Goal: Find specific page/section: Find specific page/section

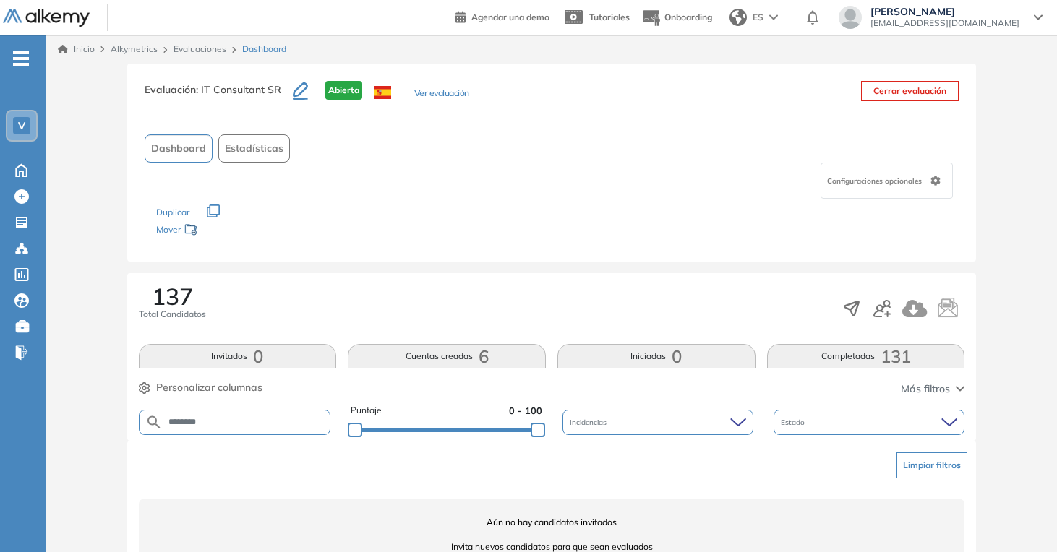
click at [190, 52] on link "Evaluaciones" at bounding box center [200, 48] width 53 height 11
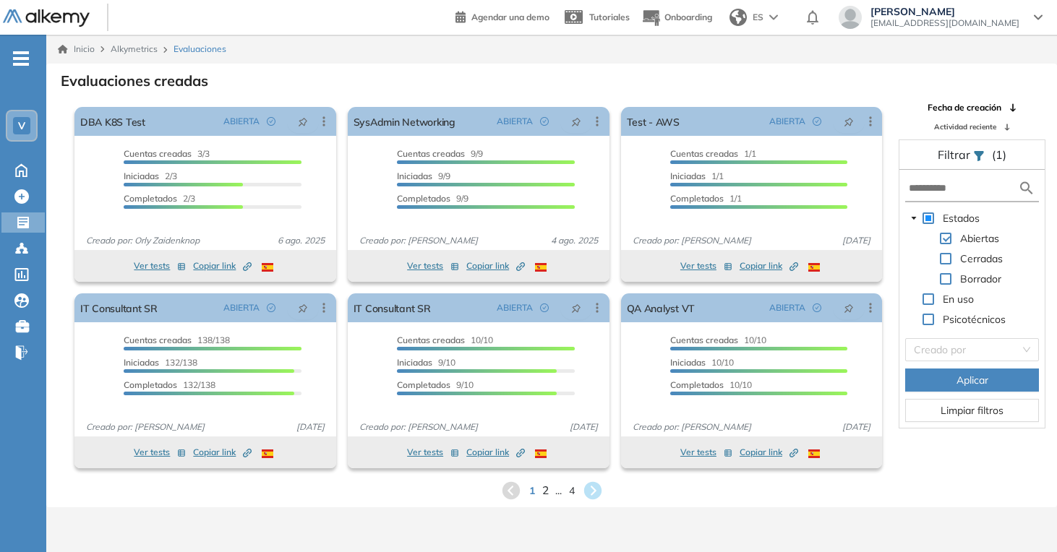
click at [547, 488] on span "2" at bounding box center [545, 490] width 7 height 17
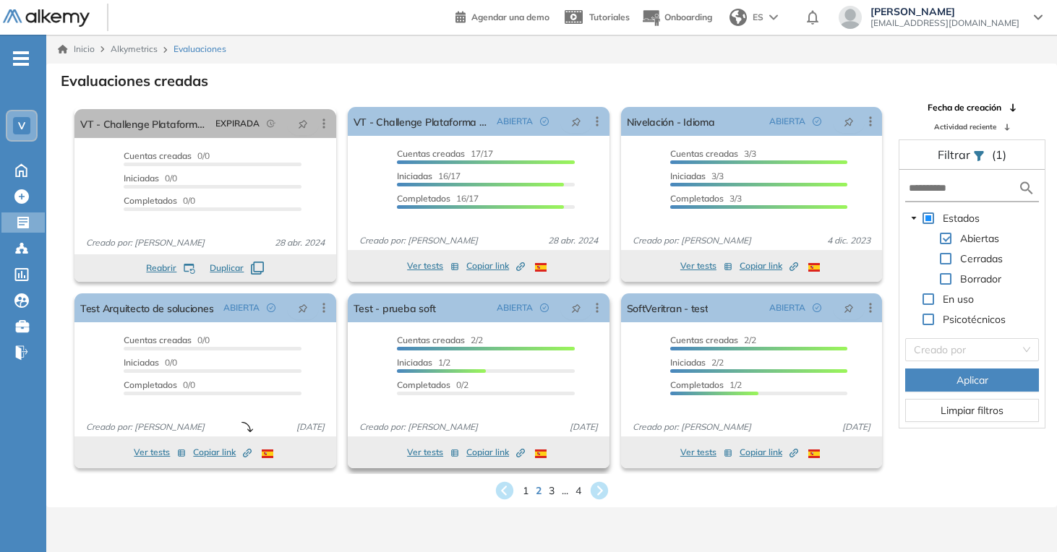
click at [526, 467] on div "Ver tests Copiar link Created by potrace 1.16, written by [PERSON_NAME] [DATE]-…" at bounding box center [479, 453] width 262 height 32
click at [524, 477] on div "Evaluaciones creadas El proctoring será activado ¡Importante!: Los usuarios que…" at bounding box center [552, 285] width 988 height 432
click at [523, 483] on div "1 2 3 ... 4" at bounding box center [552, 491] width 988 height 22
click at [523, 487] on span "1" at bounding box center [525, 490] width 7 height 17
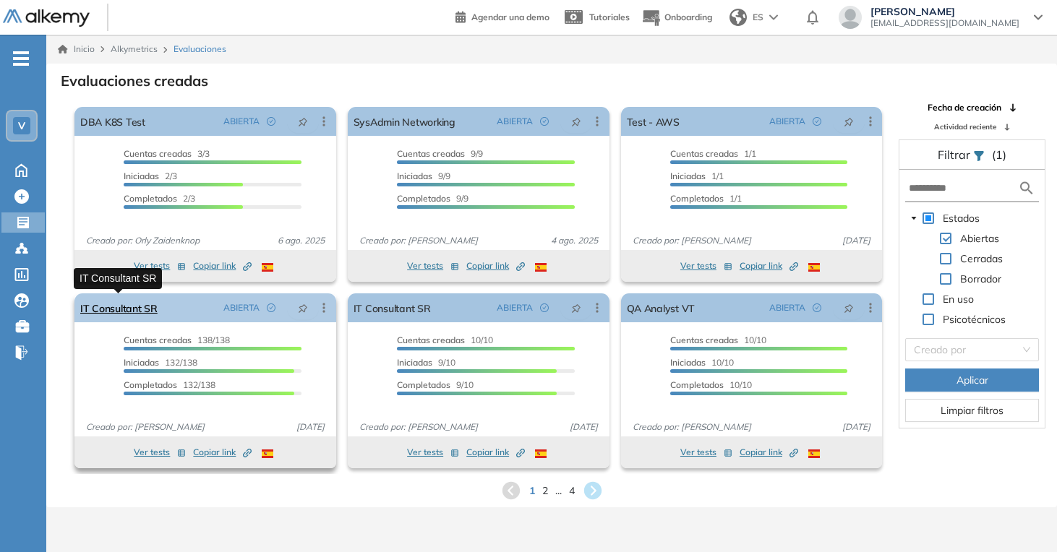
click at [131, 315] on link "IT Consultant SR" at bounding box center [118, 308] width 77 height 29
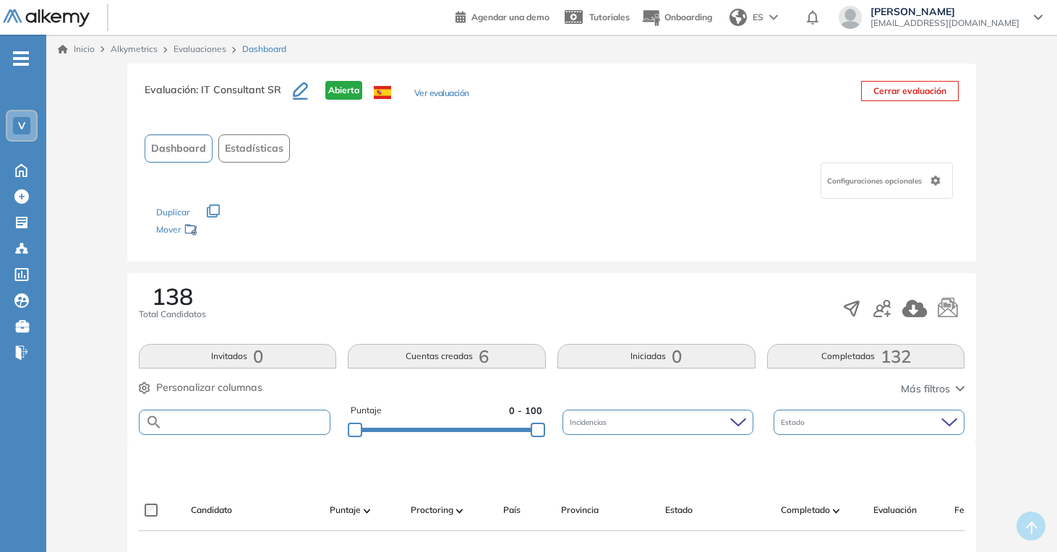
click at [252, 427] on input "text" at bounding box center [247, 422] width 168 height 11
type input "******"
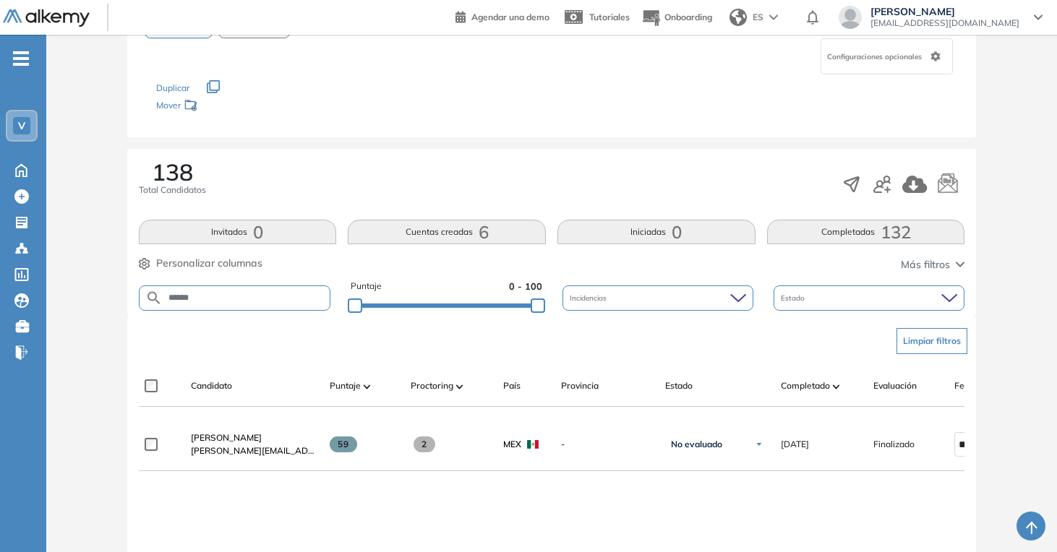
scroll to position [190, 0]
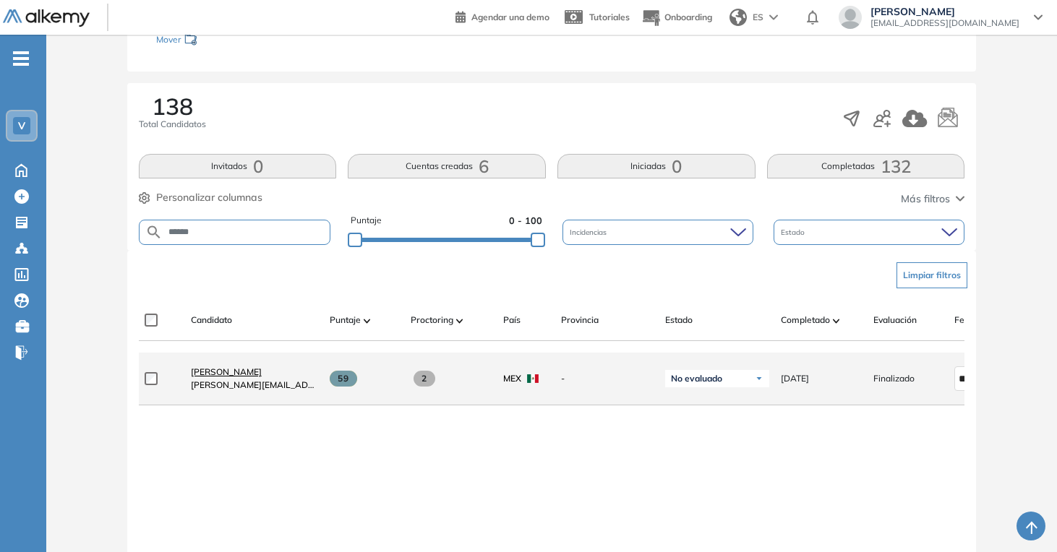
click at [257, 377] on span "[PERSON_NAME]" at bounding box center [226, 372] width 71 height 11
